Goal: Task Accomplishment & Management: Manage account settings

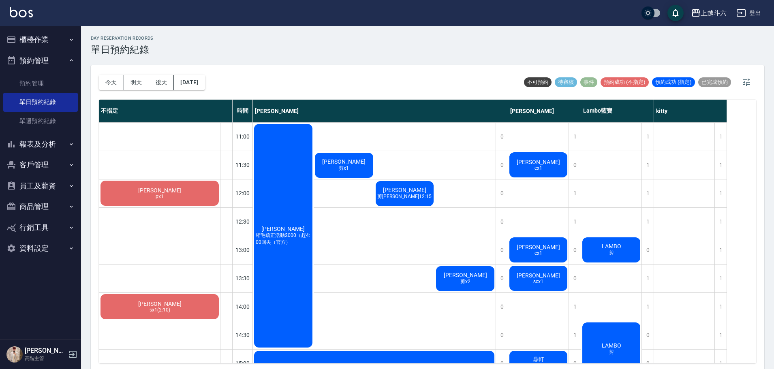
scroll to position [361, 0]
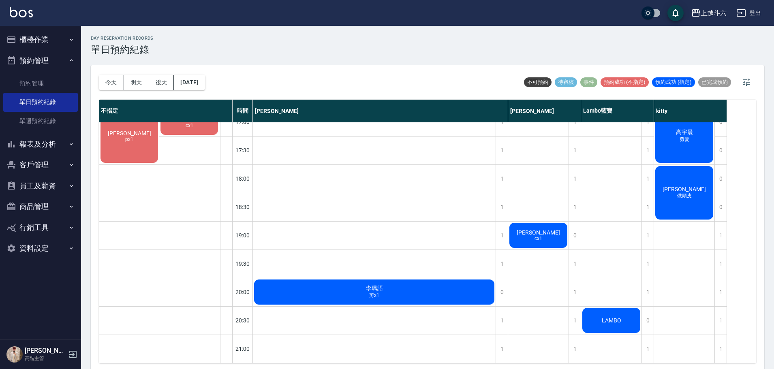
click at [55, 38] on button "櫃檯作業" at bounding box center [40, 39] width 75 height 21
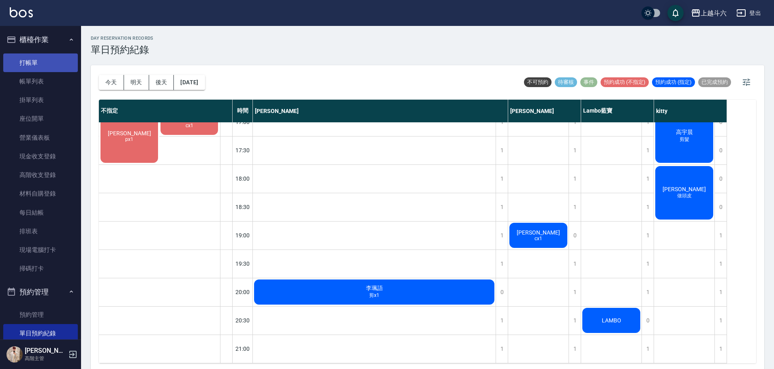
click at [47, 54] on link "打帳單" at bounding box center [40, 62] width 75 height 19
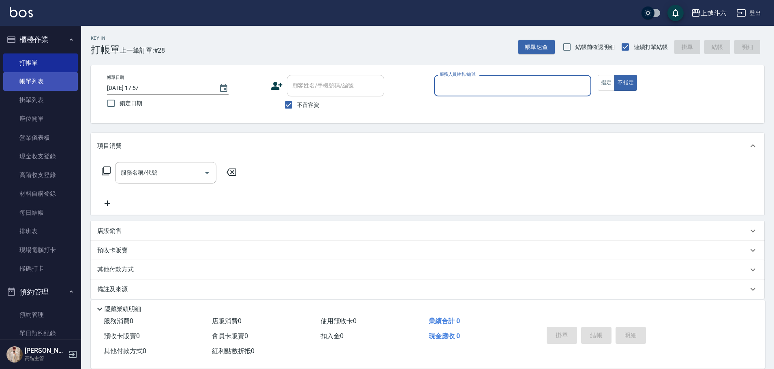
click at [26, 83] on link "帳單列表" at bounding box center [40, 81] width 75 height 19
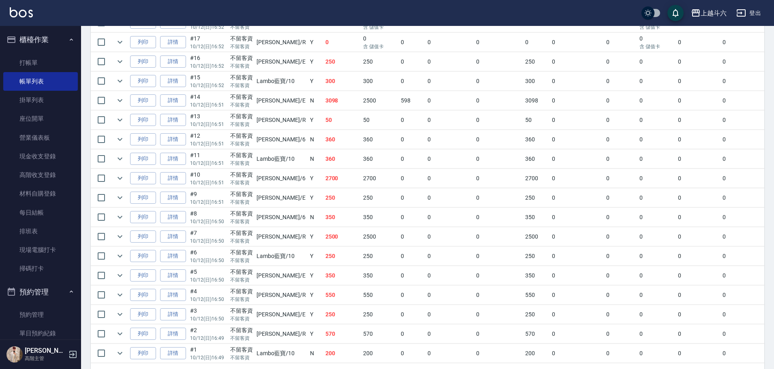
scroll to position [437, 0]
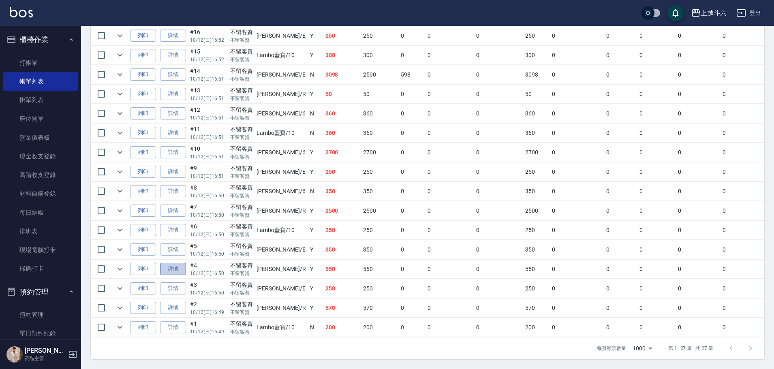
click at [175, 263] on link "詳情" at bounding box center [173, 269] width 26 height 13
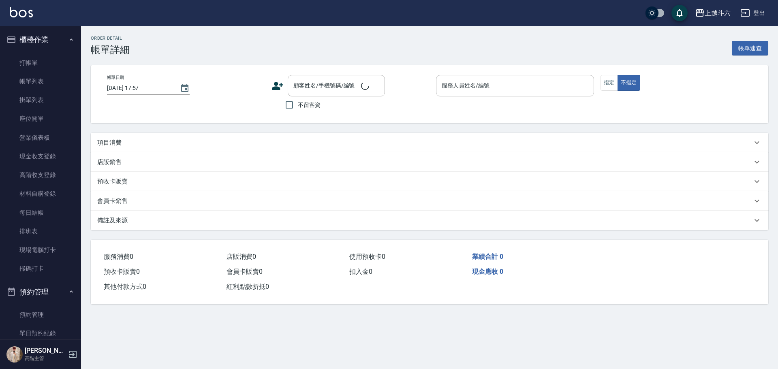
type input "[DATE] 16:50"
checkbox input "true"
type input "[PERSON_NAME]"
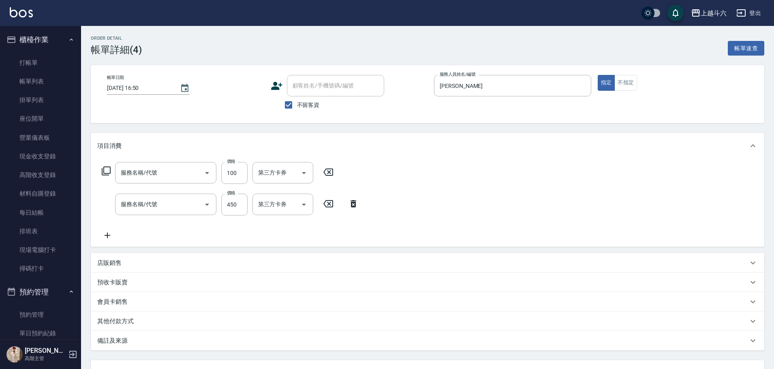
type input "肩100(特6)"
type input "洗剪450"
click at [241, 205] on input "450" at bounding box center [234, 205] width 26 height 22
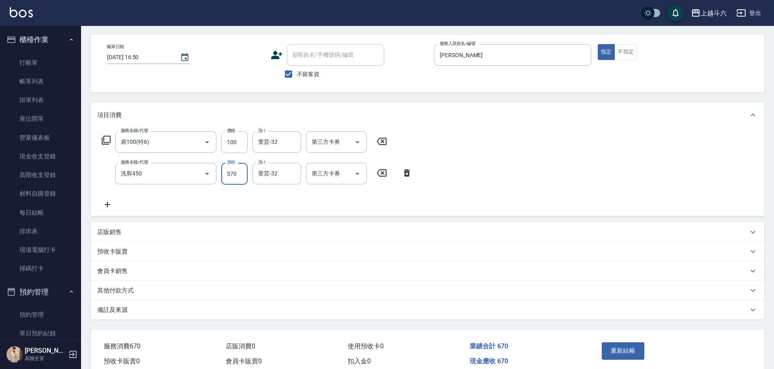
scroll to position [69, 0]
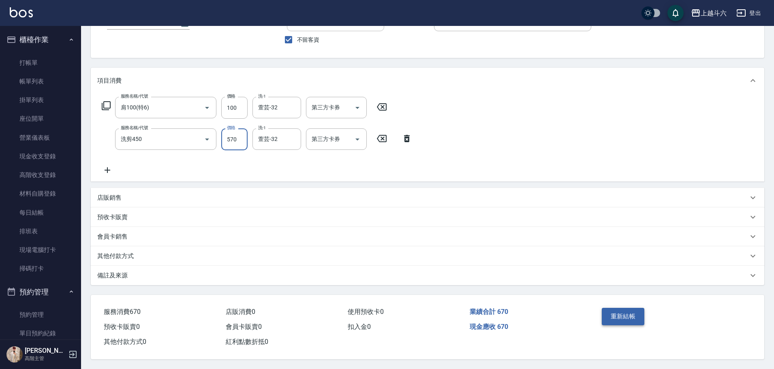
type input "570"
click at [622, 312] on button "重新結帳" at bounding box center [623, 316] width 43 height 17
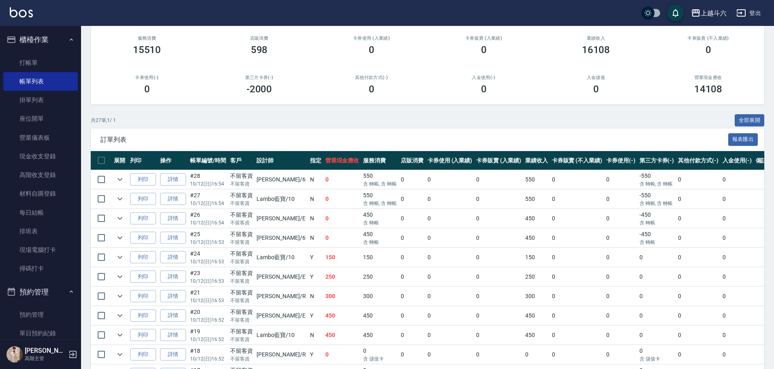
scroll to position [73, 0]
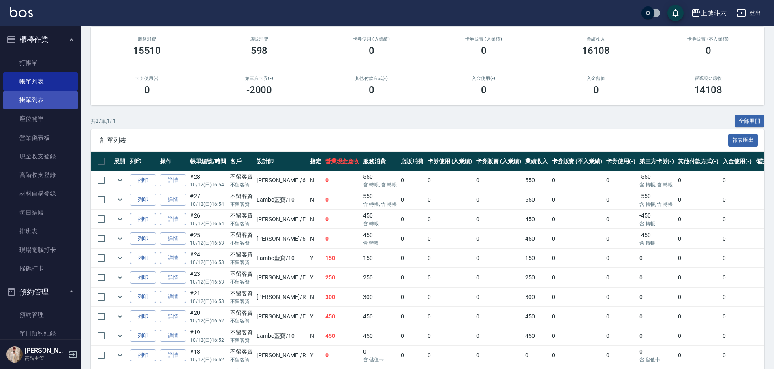
click at [60, 101] on link "掛單列表" at bounding box center [40, 100] width 75 height 19
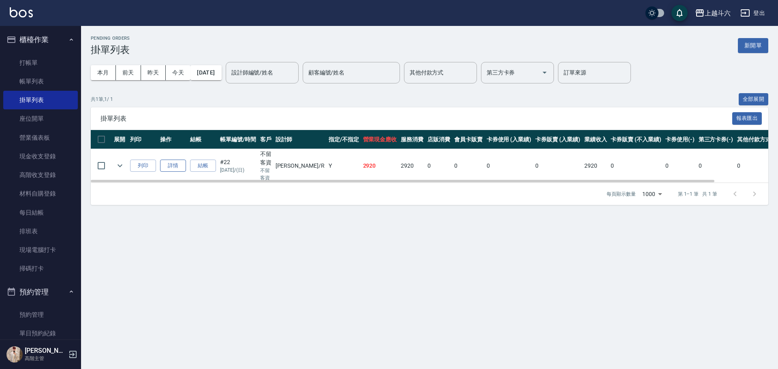
click at [179, 168] on link "詳情" at bounding box center [173, 166] width 26 height 13
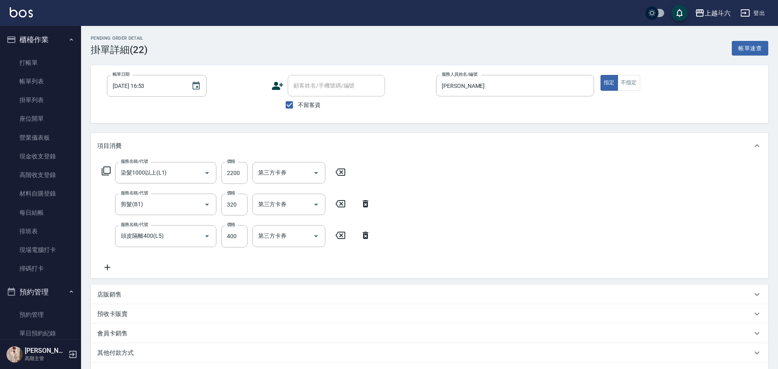
type input "[DATE] 16:53"
checkbox input "true"
type input "[PERSON_NAME]"
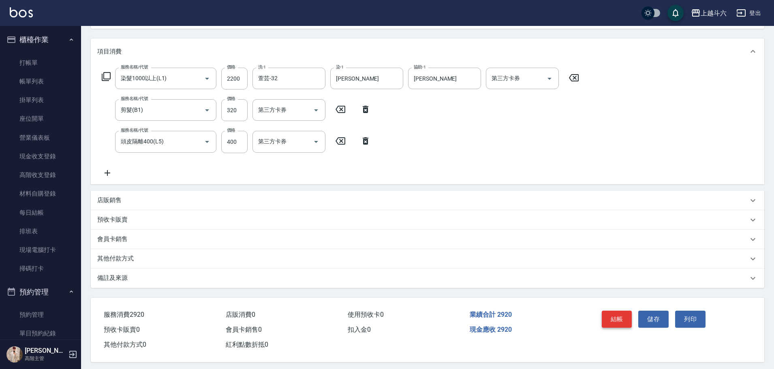
scroll to position [101, 0]
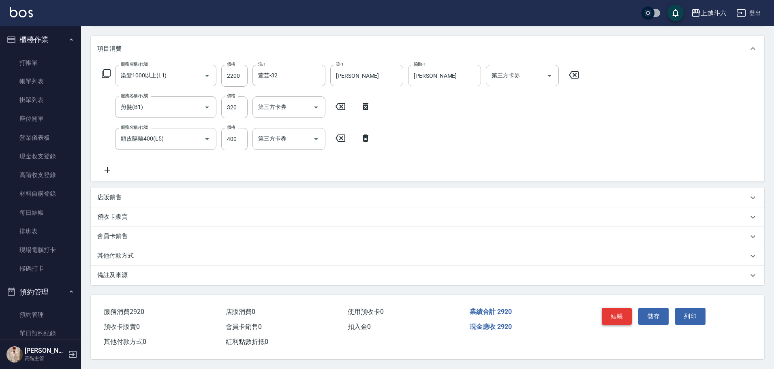
click at [617, 314] on button "結帳" at bounding box center [617, 316] width 30 height 17
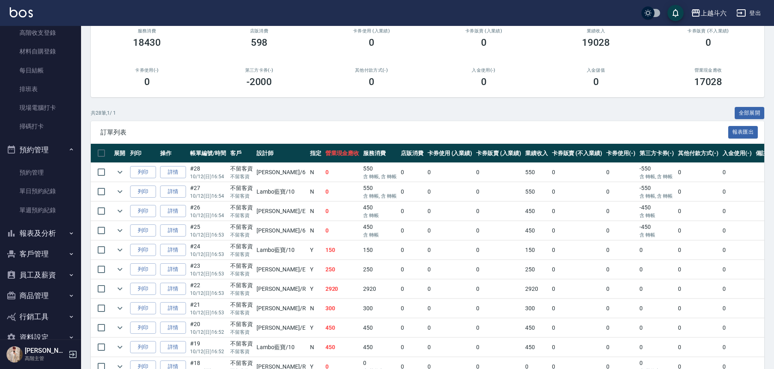
scroll to position [160, 0]
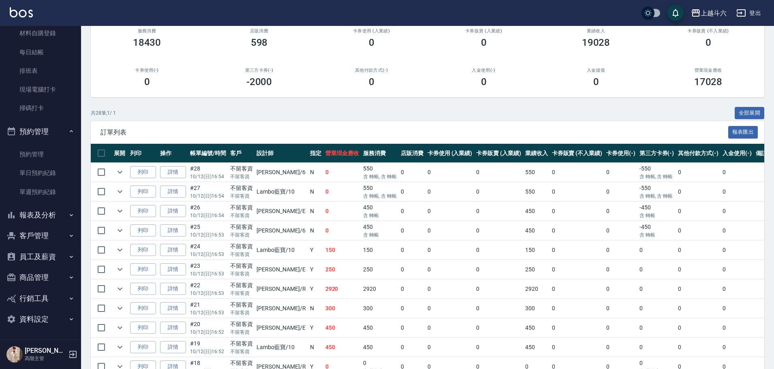
click at [58, 215] on button "報表及分析" at bounding box center [40, 215] width 75 height 21
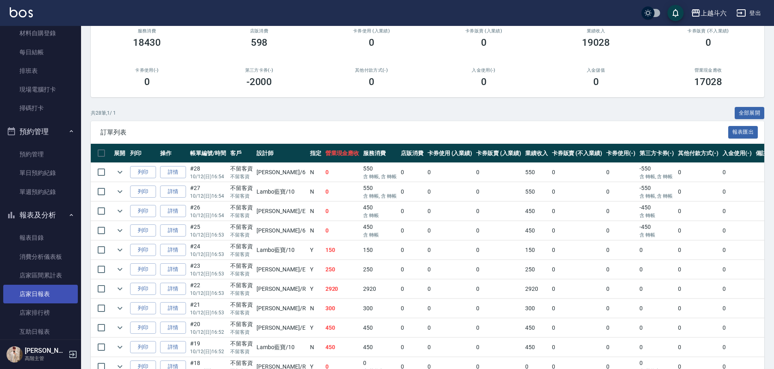
click at [66, 289] on link "店家日報表" at bounding box center [40, 294] width 75 height 19
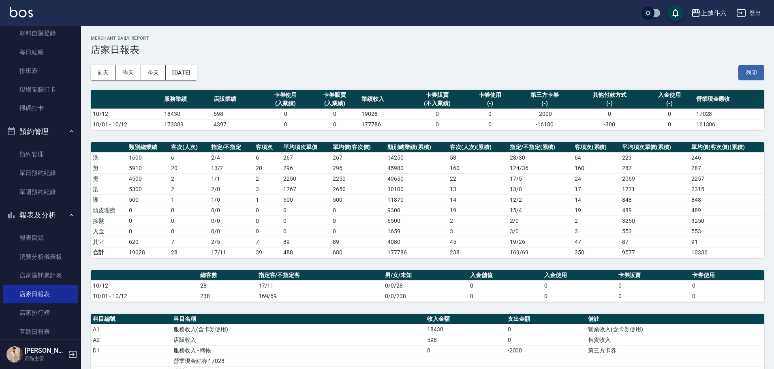
click at [19, 12] on img at bounding box center [21, 12] width 23 height 10
